Goal: Check status

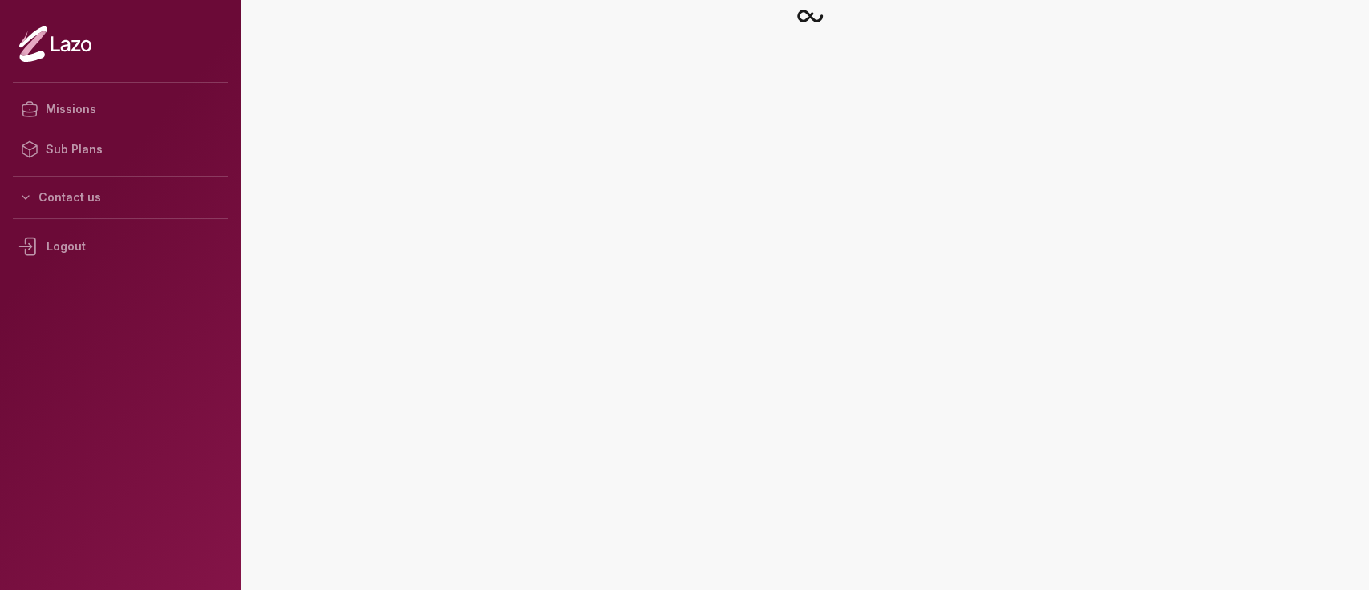
drag, startPoint x: 746, startPoint y: 306, endPoint x: 690, endPoint y: 249, distance: 79.4
click at [690, 249] on main at bounding box center [809, 295] width 1119 height 590
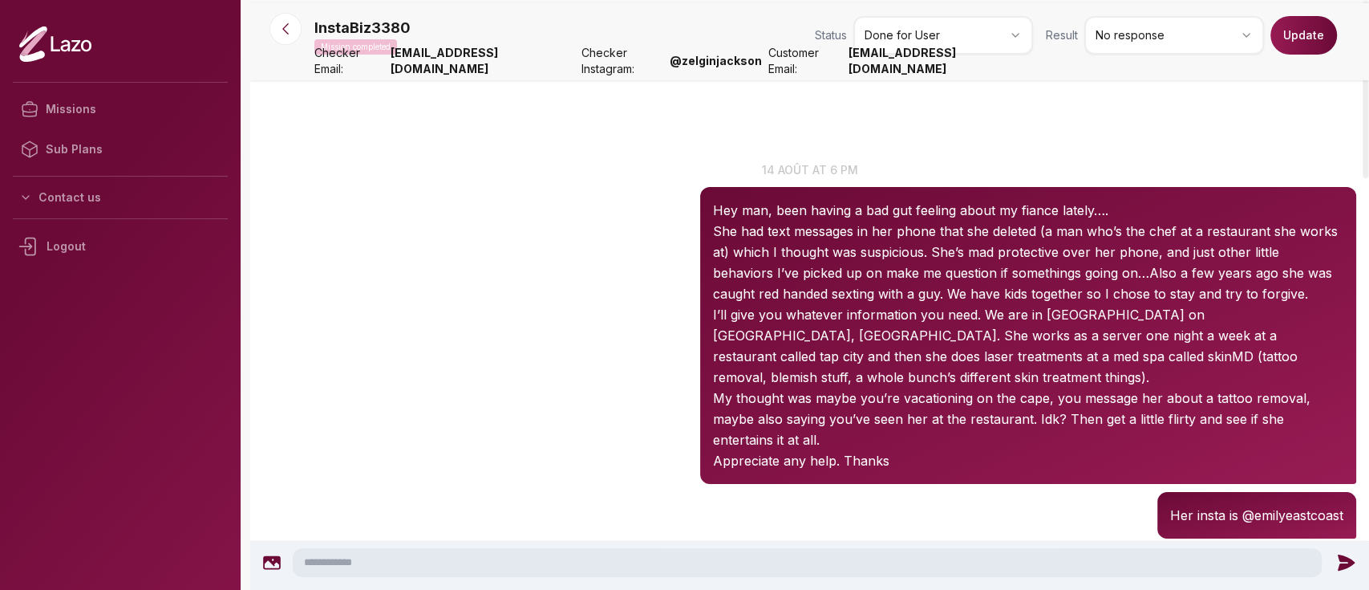
click at [603, 227] on div "InstaBiz3380 18:00 14 août at 6 pm Hey man, been having a bad gut feeling about…" at bounding box center [809, 322] width 1119 height 330
click at [276, 48] on nav "InstaBiz3380 Mission completed Status Done for User Result No response Update C…" at bounding box center [809, 41] width 1119 height 77
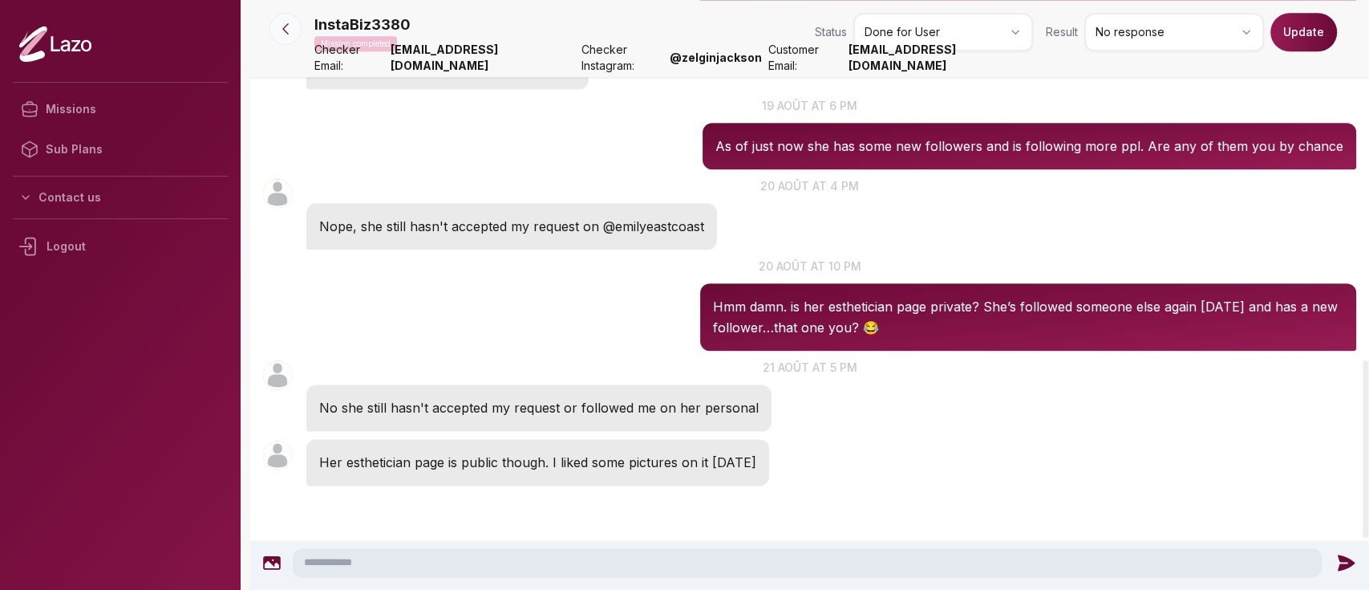
scroll to position [1194, 0]
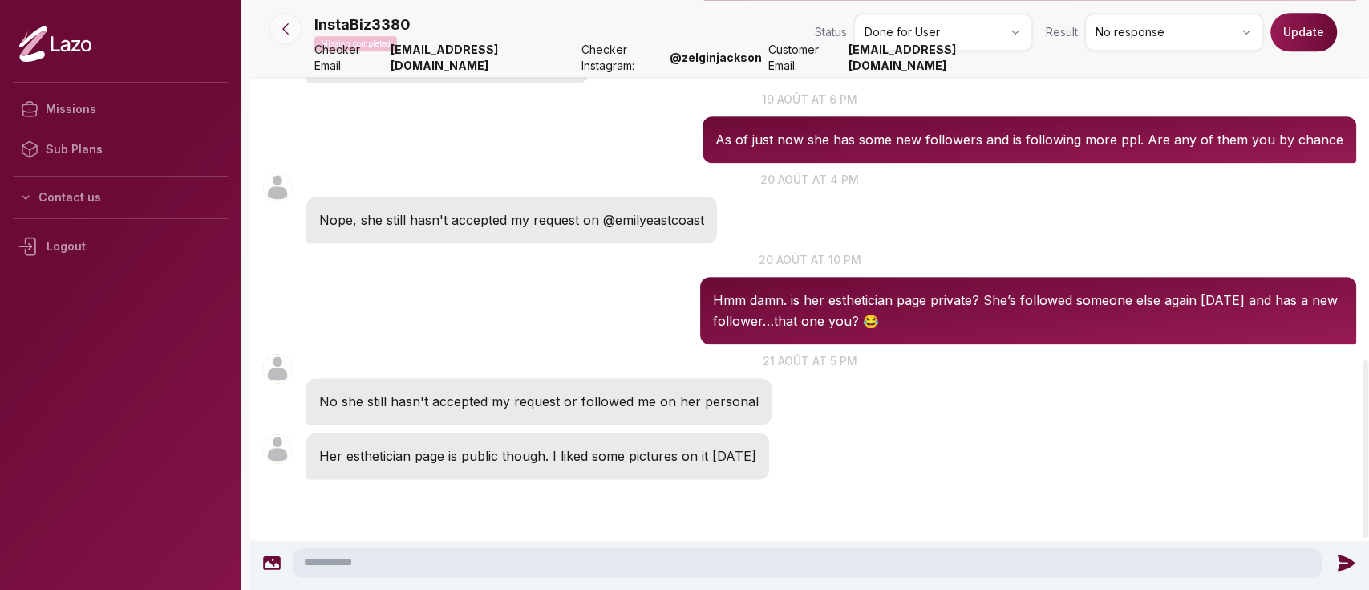
click at [289, 27] on icon at bounding box center [286, 29] width 16 height 16
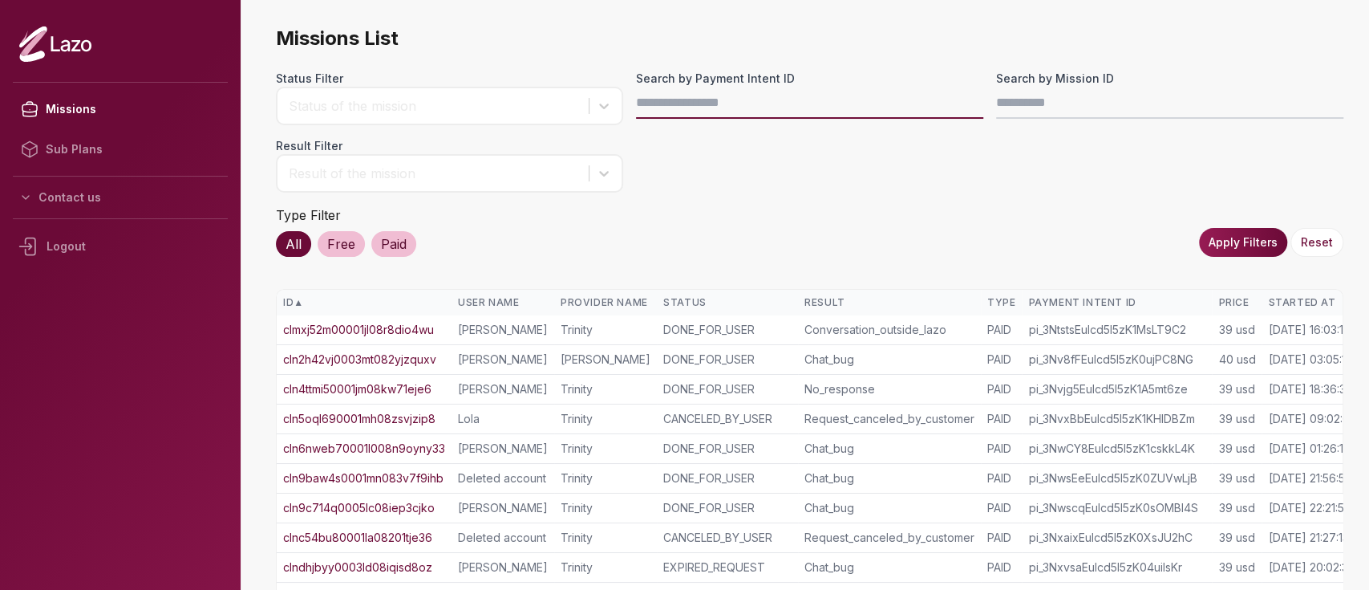
click at [671, 99] on input "Search by Payment Intent ID" at bounding box center [809, 103] width 347 height 32
paste input "**********"
type input "**********"
click at [1217, 249] on button "Apply Filters" at bounding box center [1243, 242] width 88 height 29
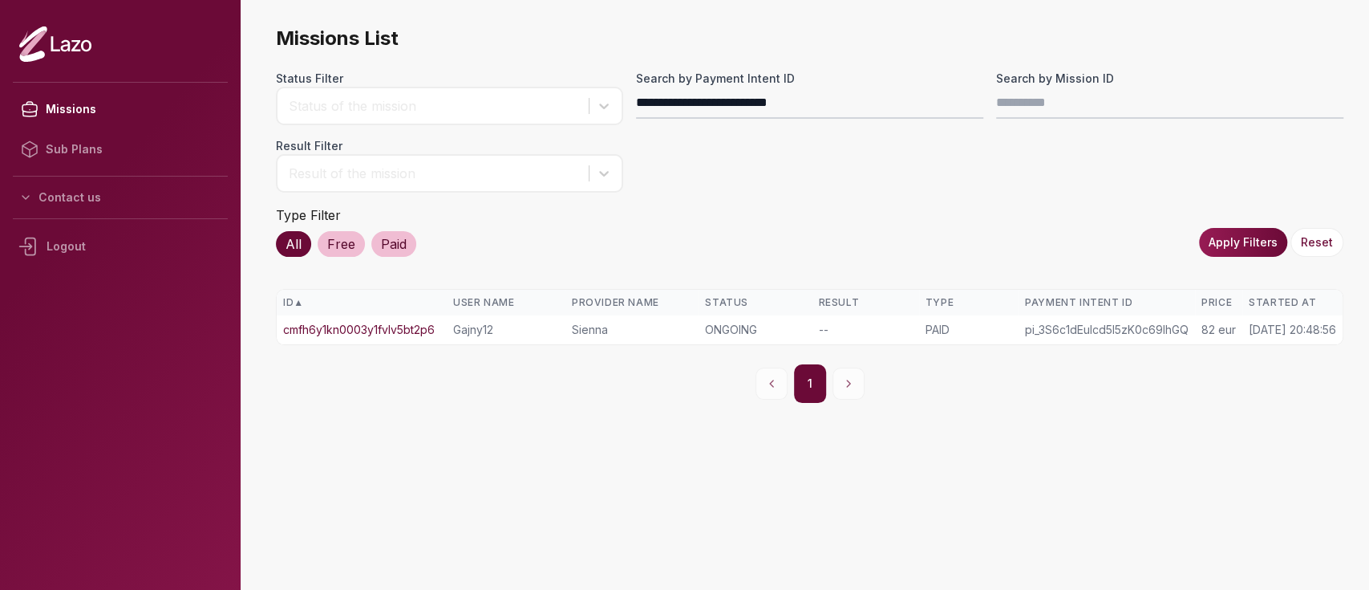
click at [415, 334] on link "cmfh6y1kn0003y1fvlv5bt2p6" at bounding box center [359, 330] width 152 height 16
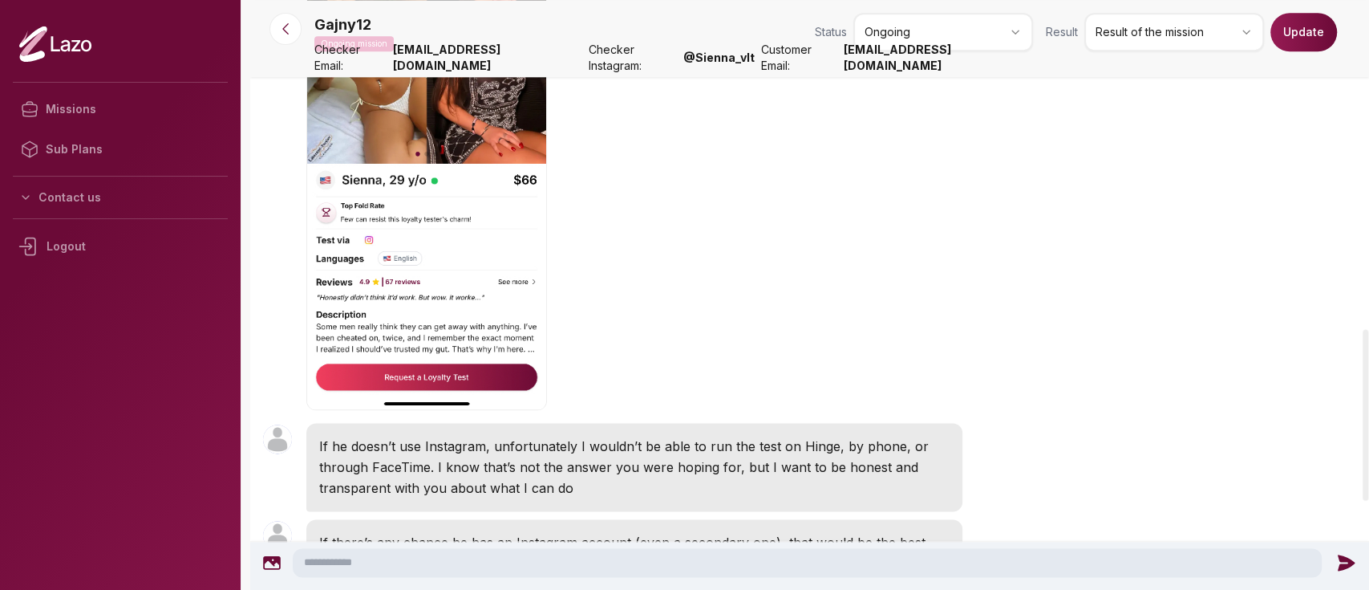
scroll to position [1132, 0]
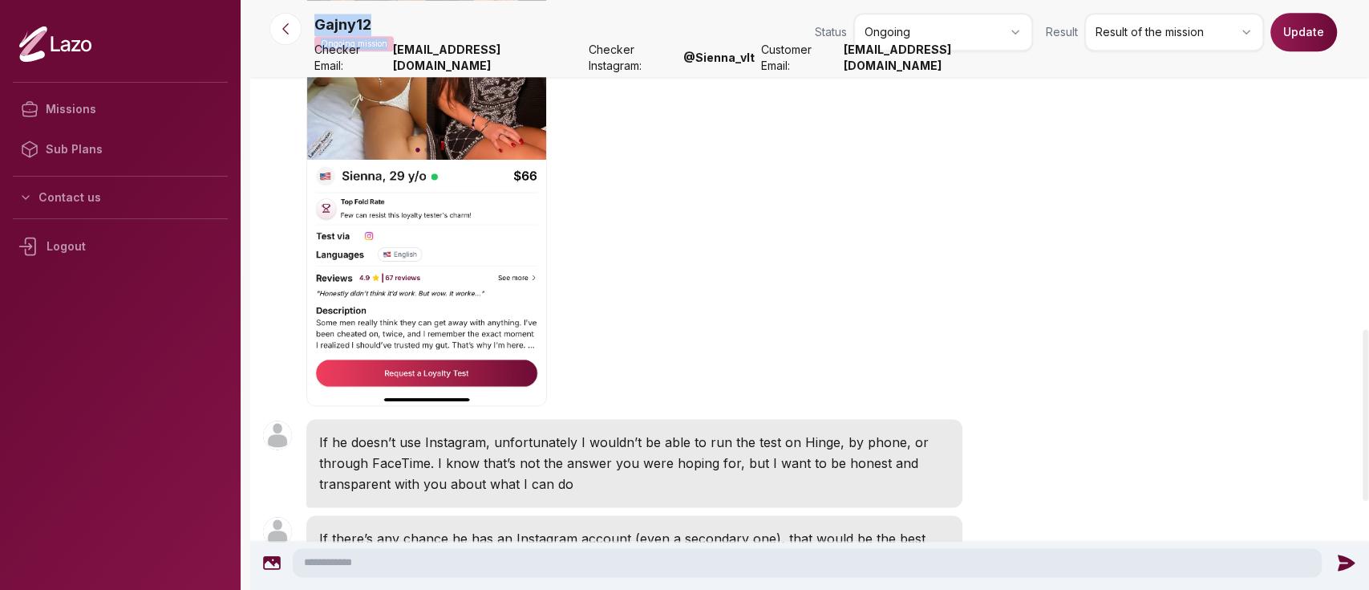
drag, startPoint x: 385, startPoint y: 34, endPoint x: 313, endPoint y: 24, distance: 72.9
click at [313, 24] on div "Gajny12 Ongoing mission Status Ongoing Result Result of the mission Update Chec…" at bounding box center [809, 50] width 1119 height 2359
click at [313, 24] on div at bounding box center [286, 29] width 58 height 32
drag, startPoint x: 314, startPoint y: 23, endPoint x: 382, endPoint y: 16, distance: 67.8
click at [382, 16] on div "Gajny12 Ongoing mission" at bounding box center [353, 33] width 79 height 38
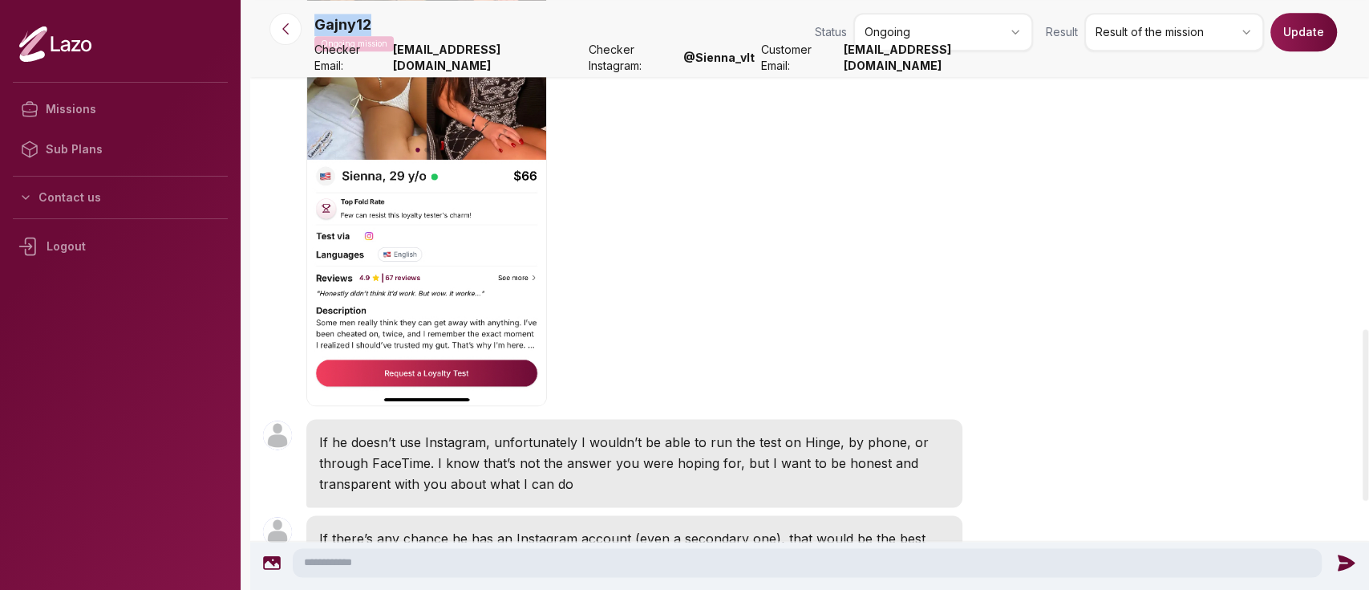
copy p "Gajny12"
